Goal: Task Accomplishment & Management: Use online tool/utility

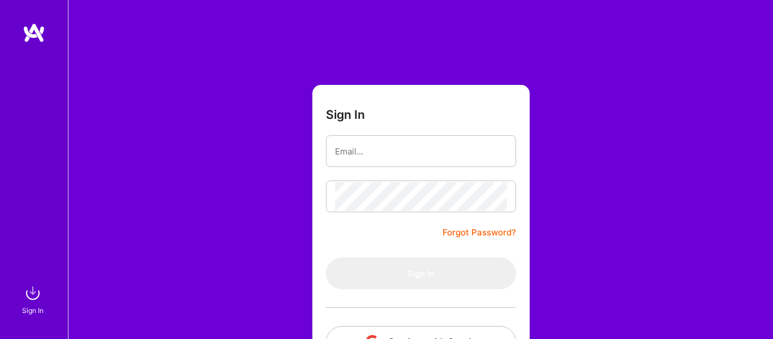
type input "[EMAIL_ADDRESS][DOMAIN_NAME]"
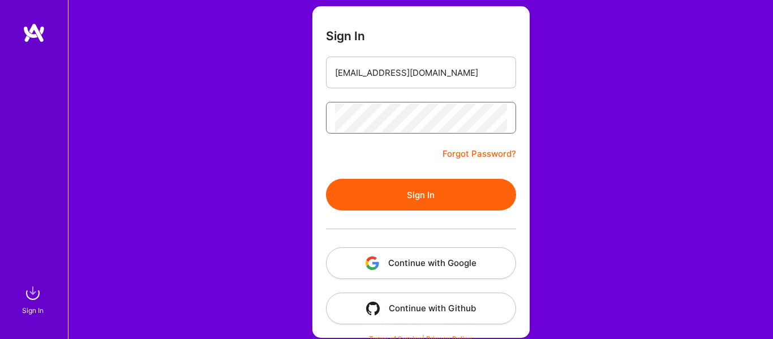
scroll to position [86, 0]
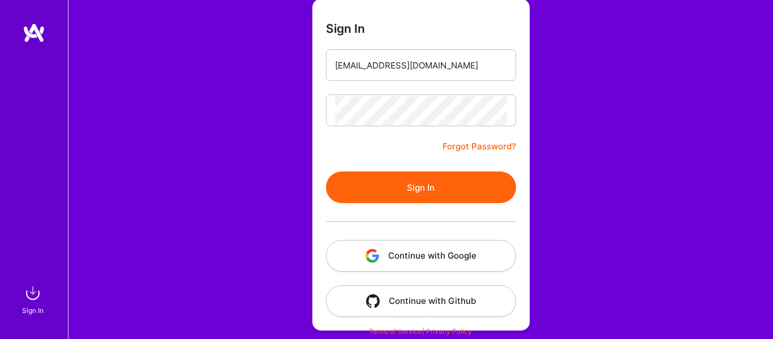
click at [403, 266] on button "Continue with Google" at bounding box center [421, 256] width 190 height 32
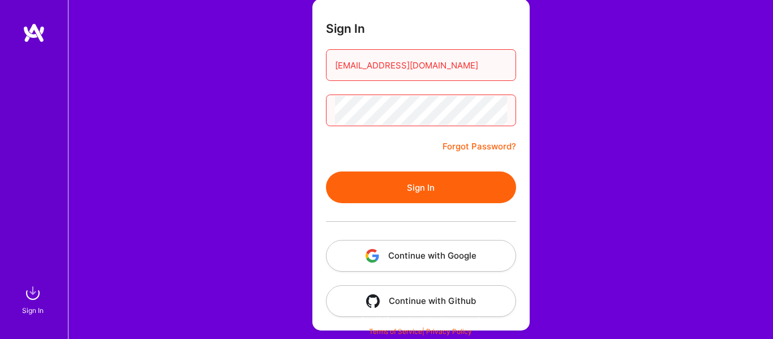
click at [403, 252] on button "Continue with Google" at bounding box center [421, 256] width 190 height 32
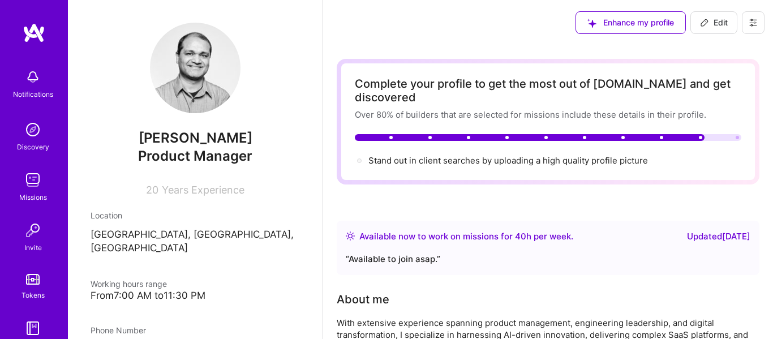
click at [32, 191] on div "Missions" at bounding box center [33, 197] width 28 height 12
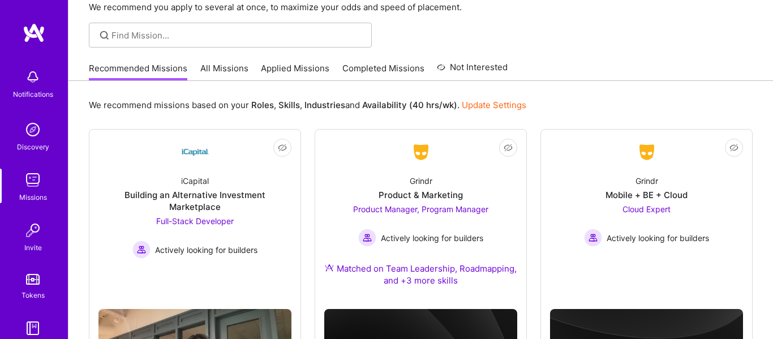
scroll to position [64, 0]
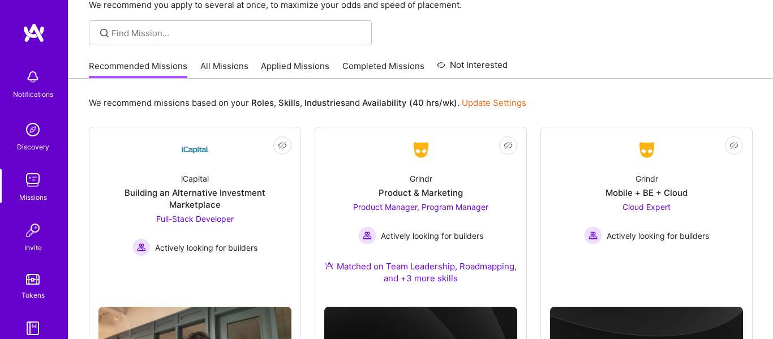
click at [216, 74] on link "All Missions" at bounding box center [224, 69] width 48 height 19
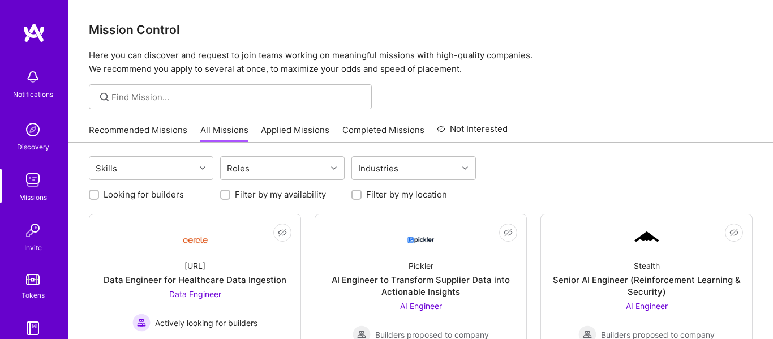
click at [92, 195] on input "Looking for builders" at bounding box center [95, 195] width 8 height 8
checkbox input "true"
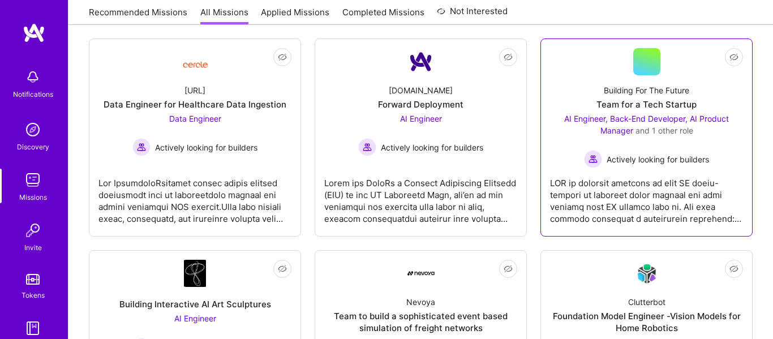
scroll to position [173, 0]
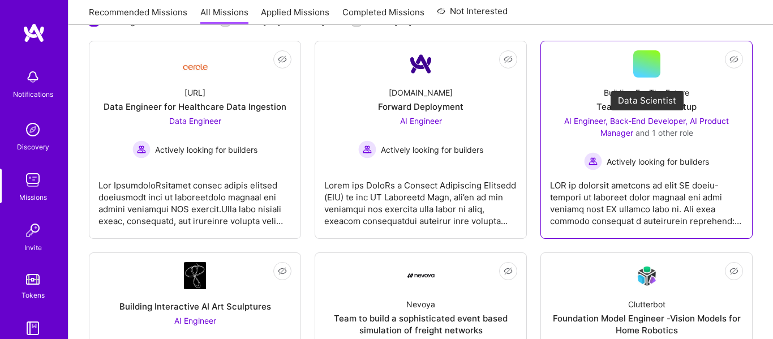
click at [709, 122] on span "AI Engineer, Back-End Developer, AI Product Manager" at bounding box center [646, 127] width 165 height 22
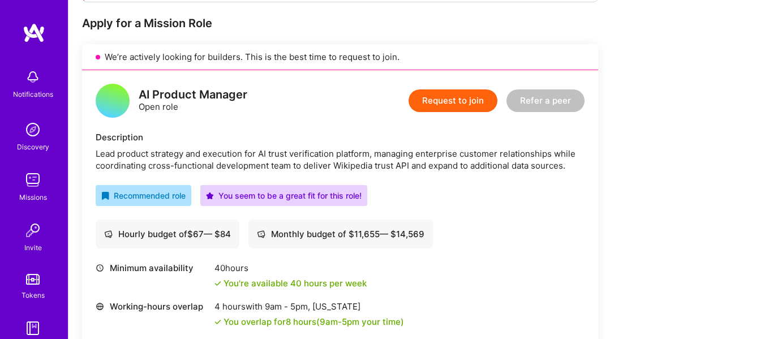
scroll to position [225, 0]
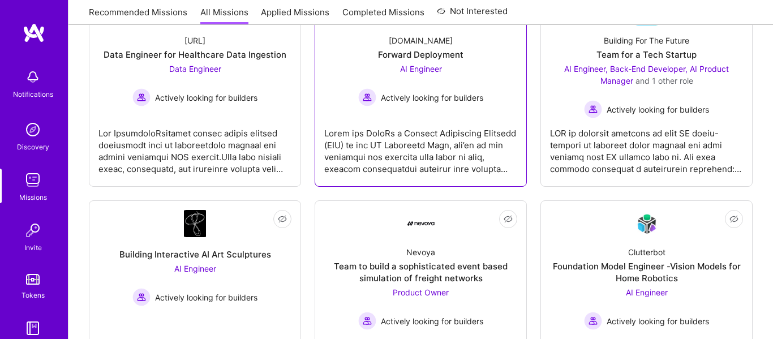
scroll to position [173, 0]
